Goal: Information Seeking & Learning: Find specific fact

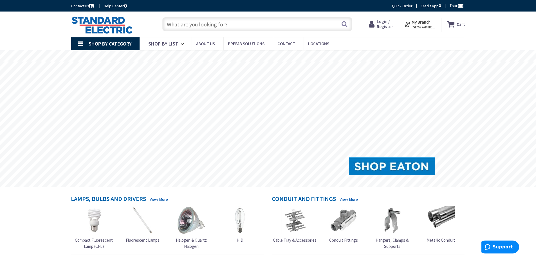
click at [190, 29] on input "text" at bounding box center [257, 24] width 190 height 14
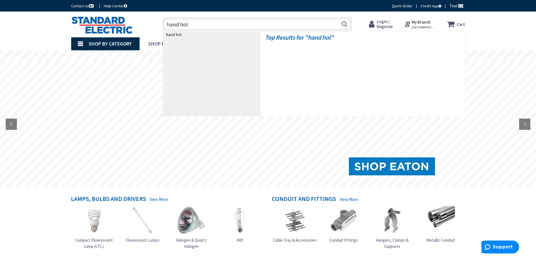
type input "hand hole"
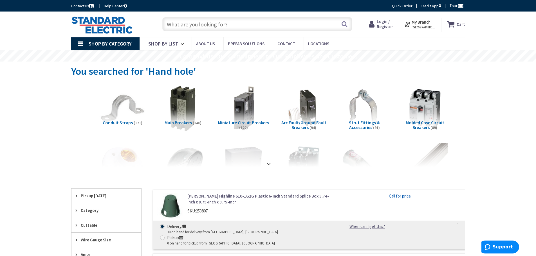
click at [207, 14] on div "Skip to Content Toggle Nav Search Cart My Cart Close" at bounding box center [268, 25] width 422 height 26
click at [205, 29] on input "text" at bounding box center [257, 24] width 190 height 14
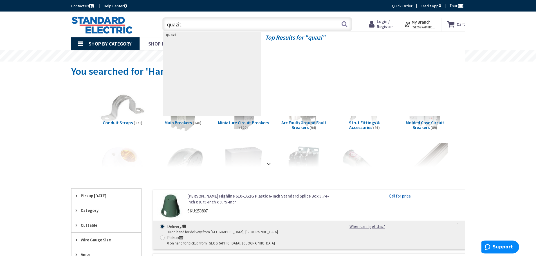
type input "quazite"
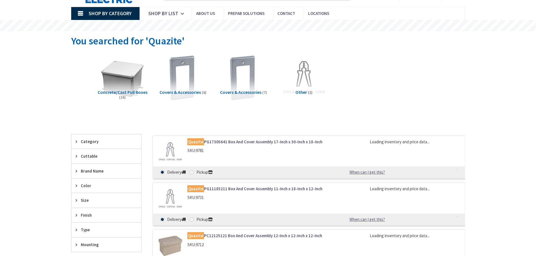
scroll to position [84, 0]
